Goal: Task Accomplishment & Management: Manage account settings

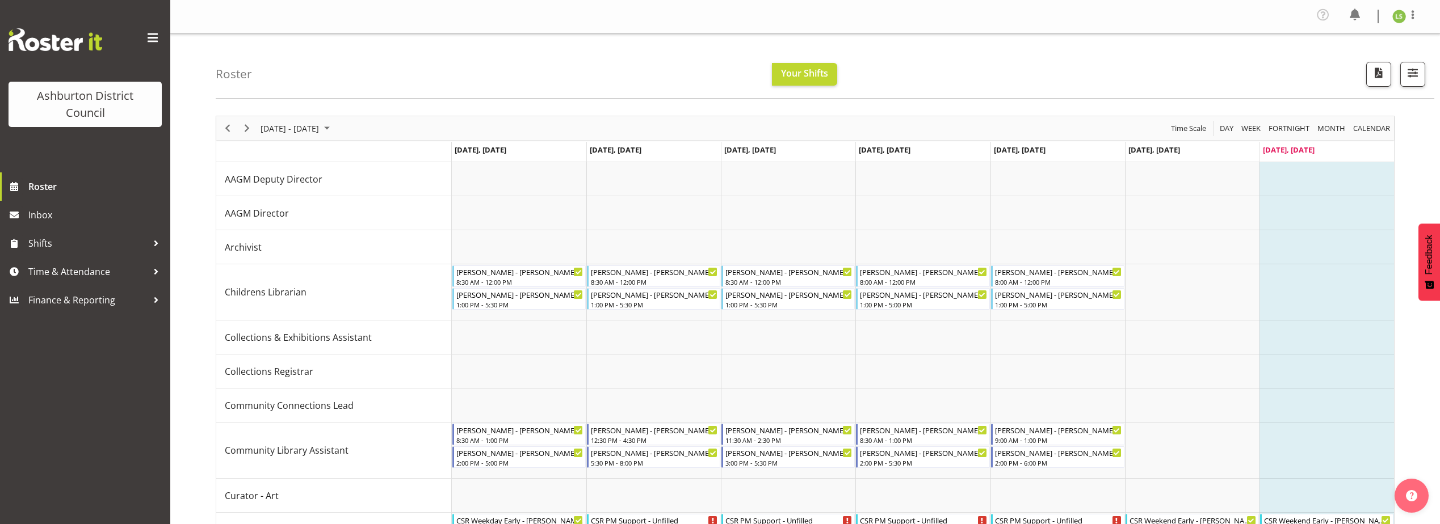
click at [250, 121] on div "Timeline Week of August 31, 2025" at bounding box center [246, 128] width 19 height 24
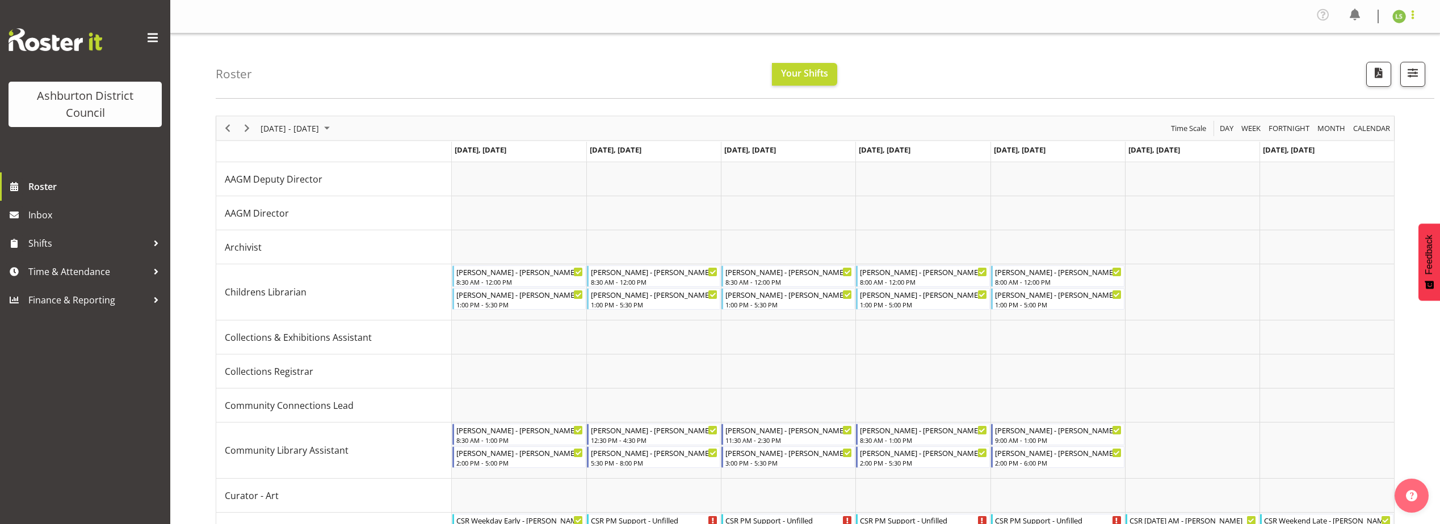
click at [1411, 20] on span at bounding box center [1412, 15] width 14 height 14
click at [1377, 55] on link "Log Out" at bounding box center [1364, 62] width 109 height 20
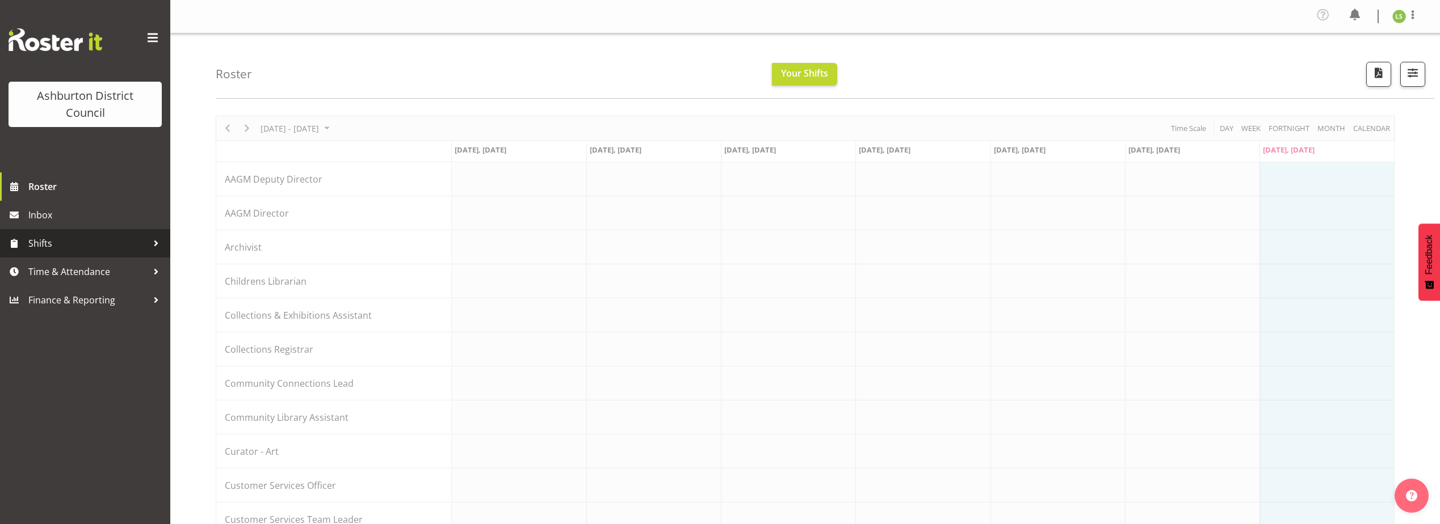
click at [81, 246] on span "Shifts" at bounding box center [87, 243] width 119 height 17
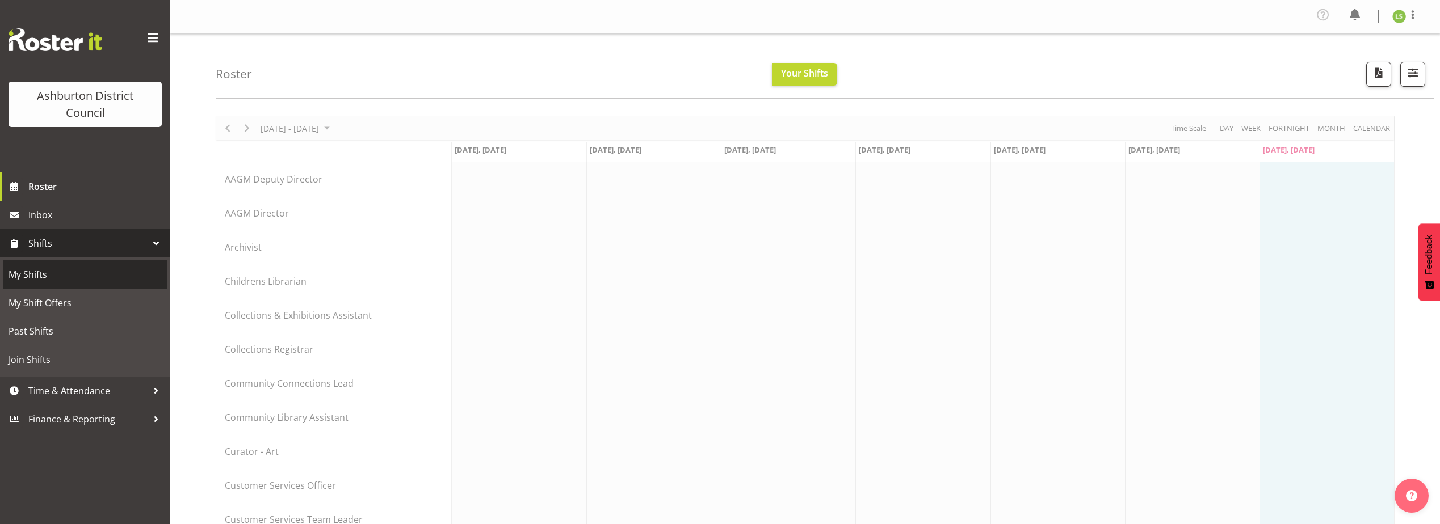
click at [80, 277] on span "My Shifts" at bounding box center [85, 274] width 153 height 17
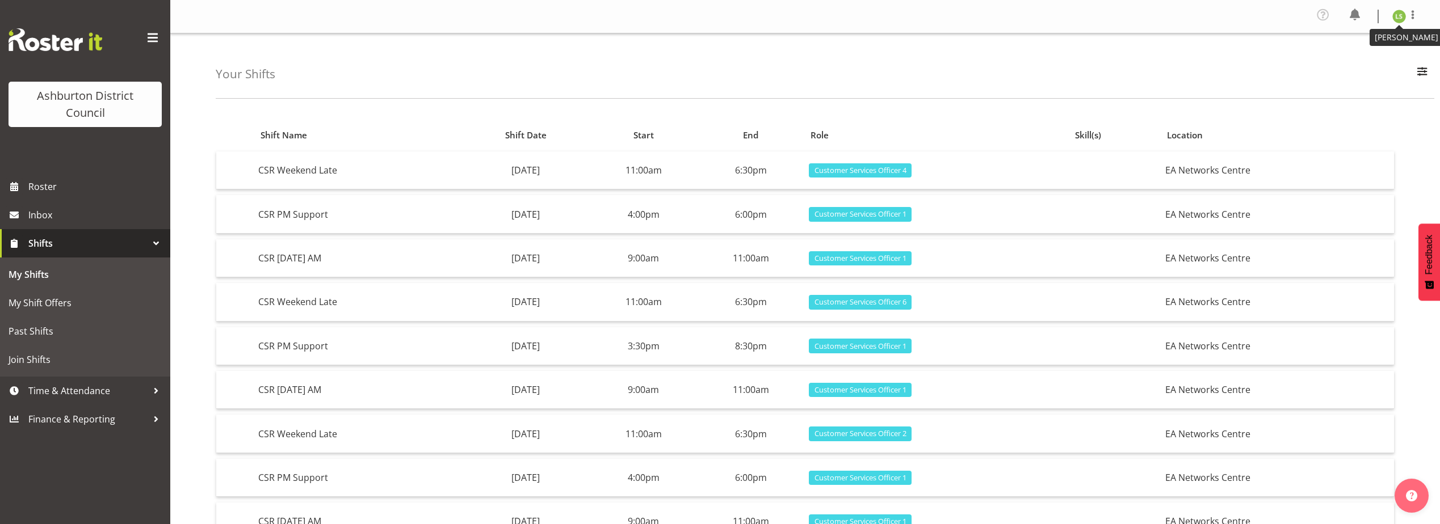
click at [1396, 17] on img at bounding box center [1399, 17] width 14 height 14
click at [1381, 63] on link "Log Out" at bounding box center [1364, 62] width 109 height 20
